Goal: Find specific page/section: Find specific page/section

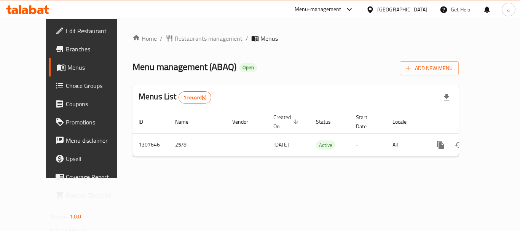
click at [373, 7] on icon at bounding box center [369, 9] width 5 height 6
click at [354, 9] on icon at bounding box center [349, 9] width 9 height 9
click at [421, 9] on div "[GEOGRAPHIC_DATA]" at bounding box center [402, 9] width 50 height 8
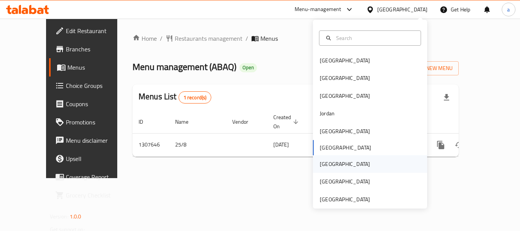
click at [328, 167] on div "[GEOGRAPHIC_DATA]" at bounding box center [345, 164] width 62 height 18
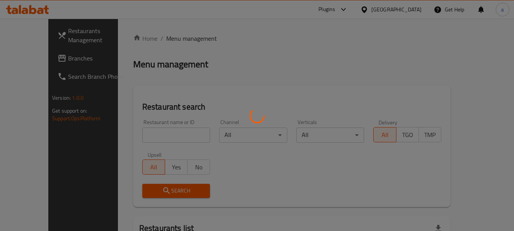
click at [48, 60] on div at bounding box center [257, 115] width 514 height 231
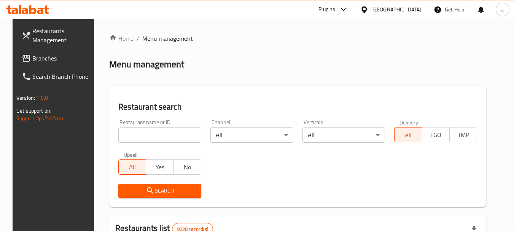
click at [413, 12] on div "[GEOGRAPHIC_DATA]" at bounding box center [397, 9] width 50 height 8
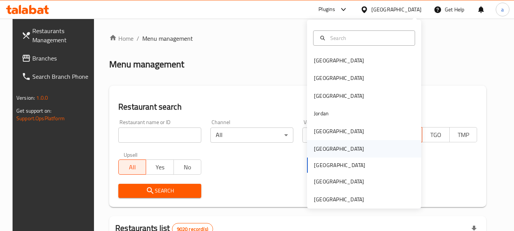
click at [324, 152] on div "[GEOGRAPHIC_DATA]" at bounding box center [339, 149] width 62 height 18
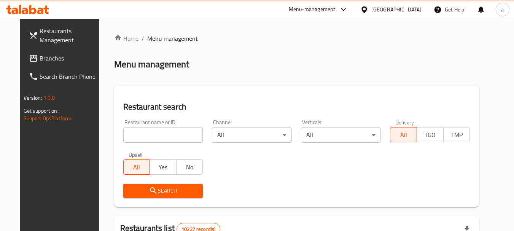
click at [40, 57] on span "Branches" at bounding box center [70, 58] width 60 height 9
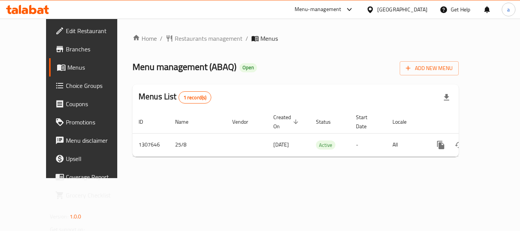
click at [419, 8] on div "[GEOGRAPHIC_DATA]" at bounding box center [402, 9] width 50 height 8
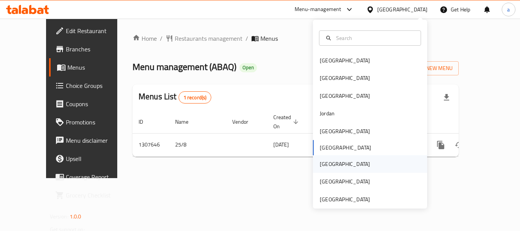
click at [329, 163] on div "[GEOGRAPHIC_DATA]" at bounding box center [345, 164] width 62 height 18
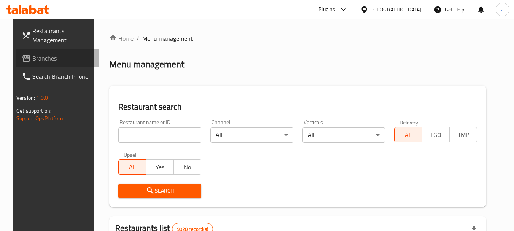
click at [32, 57] on span "Branches" at bounding box center [62, 58] width 60 height 9
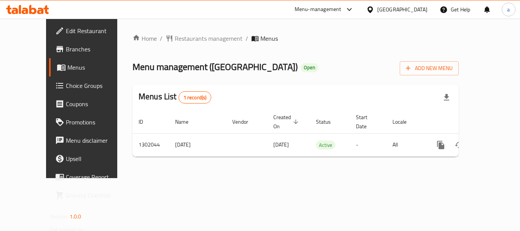
click at [377, 13] on div at bounding box center [371, 9] width 11 height 8
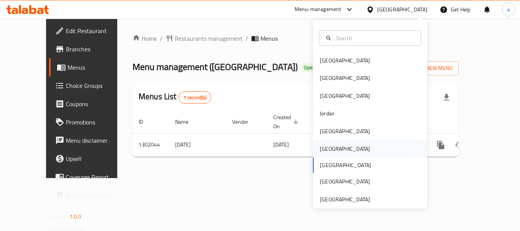
click at [324, 152] on div "[GEOGRAPHIC_DATA]" at bounding box center [345, 149] width 50 height 8
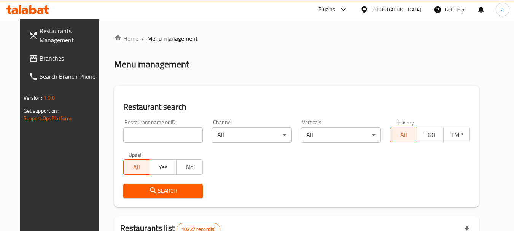
click at [40, 59] on span "Branches" at bounding box center [70, 58] width 60 height 9
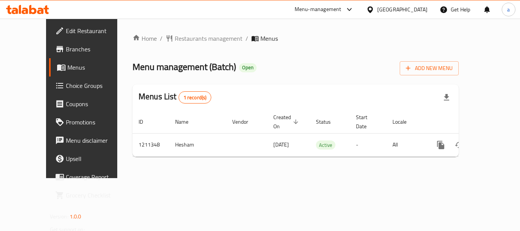
click at [418, 11] on div "[GEOGRAPHIC_DATA]" at bounding box center [402, 9] width 50 height 8
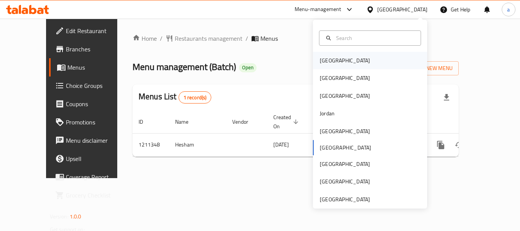
click at [332, 66] on div "[GEOGRAPHIC_DATA]" at bounding box center [345, 61] width 62 height 18
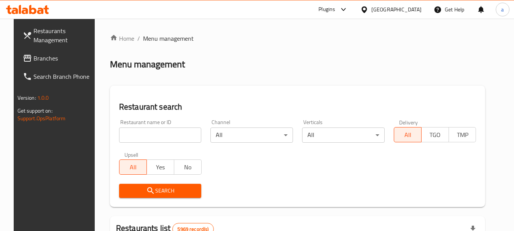
click at [45, 63] on link "Branches" at bounding box center [58, 58] width 83 height 18
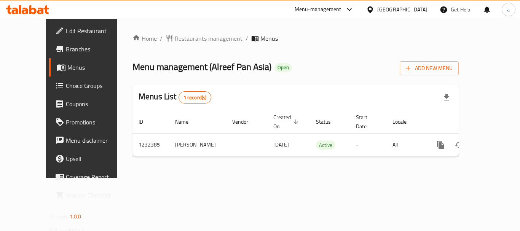
click at [413, 10] on div "[GEOGRAPHIC_DATA]" at bounding box center [402, 9] width 50 height 8
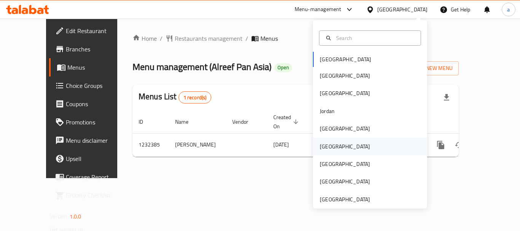
click at [332, 147] on div "[GEOGRAPHIC_DATA]" at bounding box center [345, 147] width 62 height 18
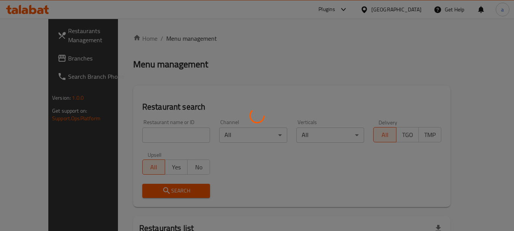
click at [30, 61] on div at bounding box center [257, 115] width 514 height 231
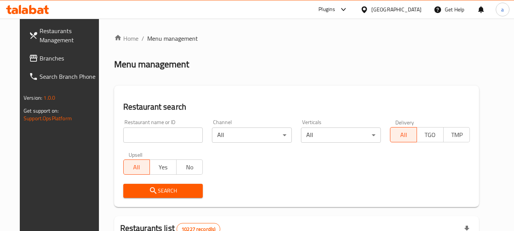
click at [40, 61] on span "Branches" at bounding box center [70, 58] width 60 height 9
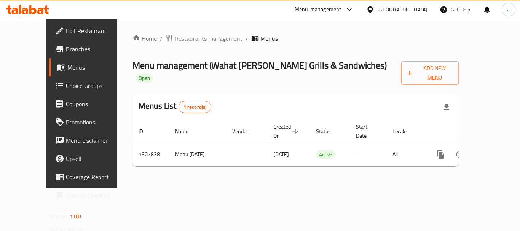
click at [377, 11] on div at bounding box center [371, 9] width 11 height 8
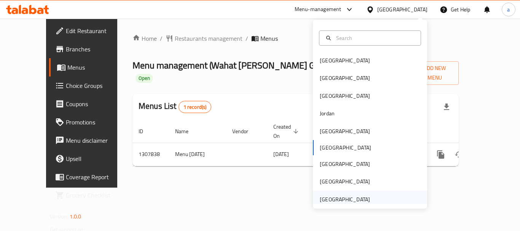
click at [339, 194] on div "[GEOGRAPHIC_DATA]" at bounding box center [345, 200] width 62 height 18
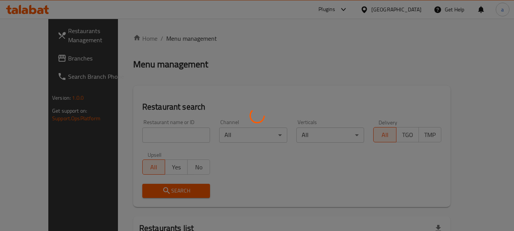
click at [43, 61] on div at bounding box center [257, 115] width 514 height 231
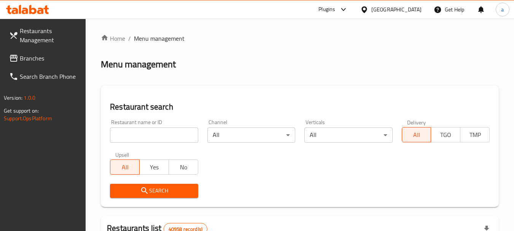
click at [43, 61] on span "Branches" at bounding box center [50, 58] width 60 height 9
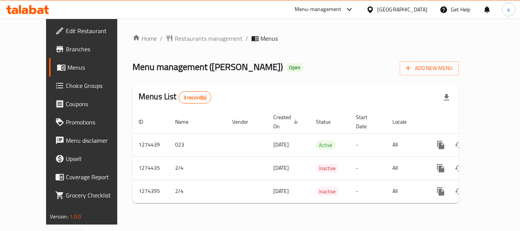
click at [387, 9] on div "[GEOGRAPHIC_DATA]" at bounding box center [402, 9] width 50 height 8
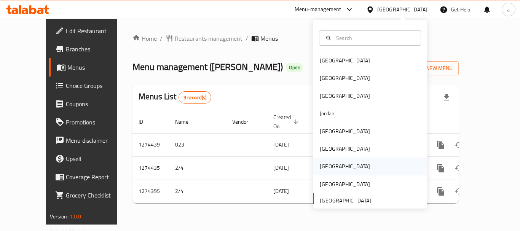
click at [324, 166] on div "[GEOGRAPHIC_DATA]" at bounding box center [345, 166] width 50 height 8
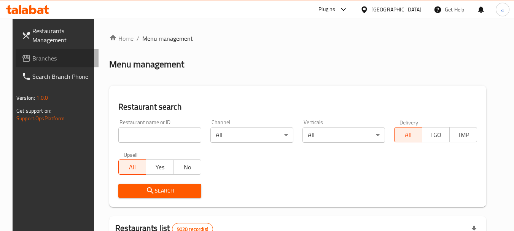
click at [46, 61] on span "Branches" at bounding box center [62, 58] width 60 height 9
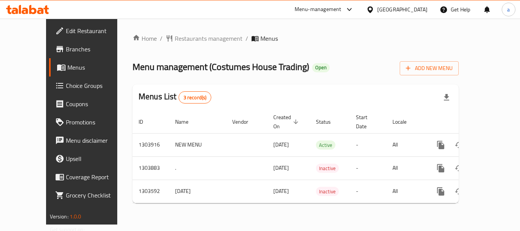
click at [424, 7] on div "[GEOGRAPHIC_DATA]" at bounding box center [402, 9] width 50 height 8
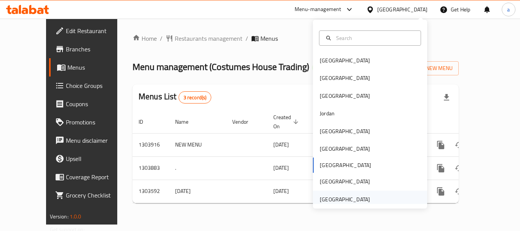
click at [337, 198] on div "[GEOGRAPHIC_DATA]" at bounding box center [345, 199] width 50 height 8
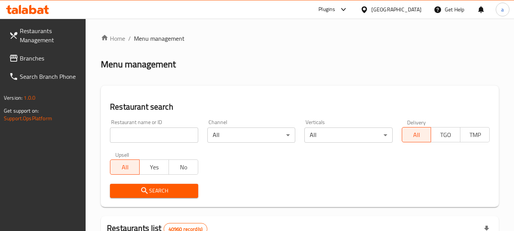
click at [38, 62] on span "Branches" at bounding box center [50, 58] width 60 height 9
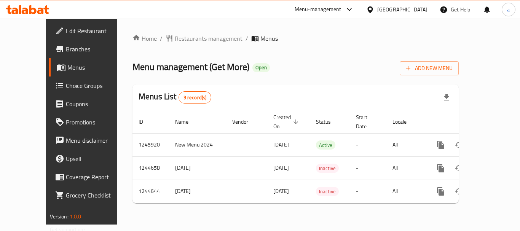
click at [407, 5] on div "[GEOGRAPHIC_DATA]" at bounding box center [402, 9] width 50 height 8
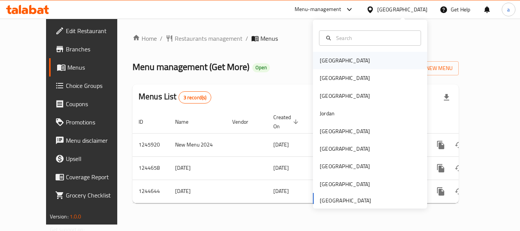
click at [343, 54] on div "[GEOGRAPHIC_DATA]" at bounding box center [370, 61] width 114 height 18
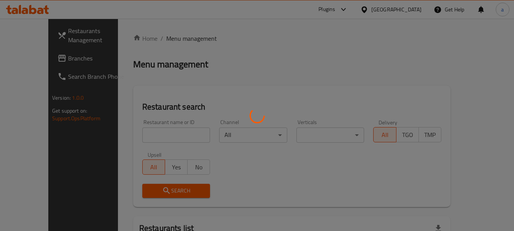
click at [46, 60] on div at bounding box center [257, 115] width 514 height 231
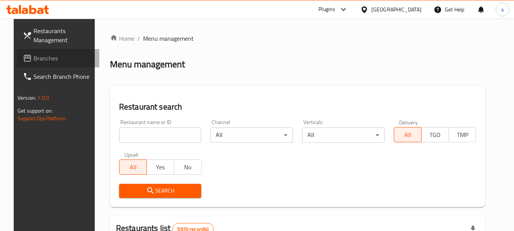
click at [46, 60] on span "Branches" at bounding box center [63, 58] width 60 height 9
